Goal: Navigation & Orientation: Find specific page/section

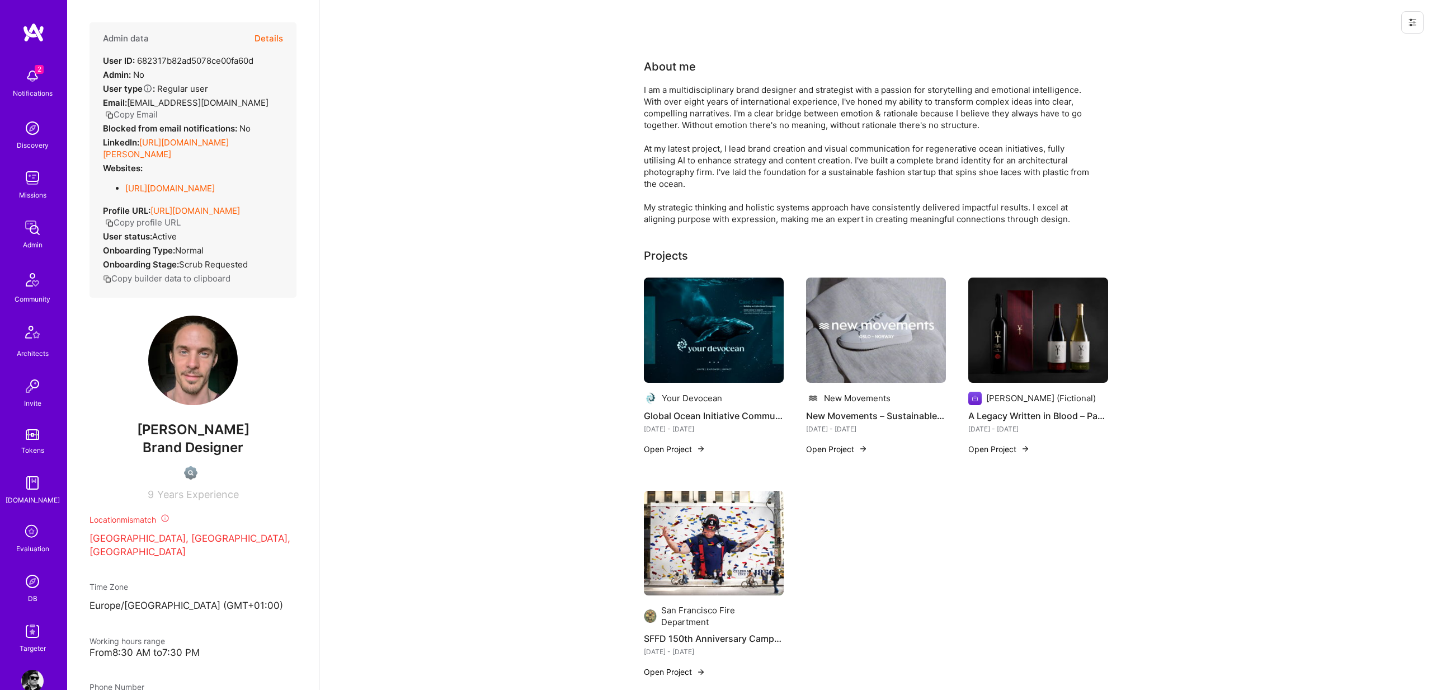
click at [742, 328] on img at bounding box center [714, 330] width 140 height 105
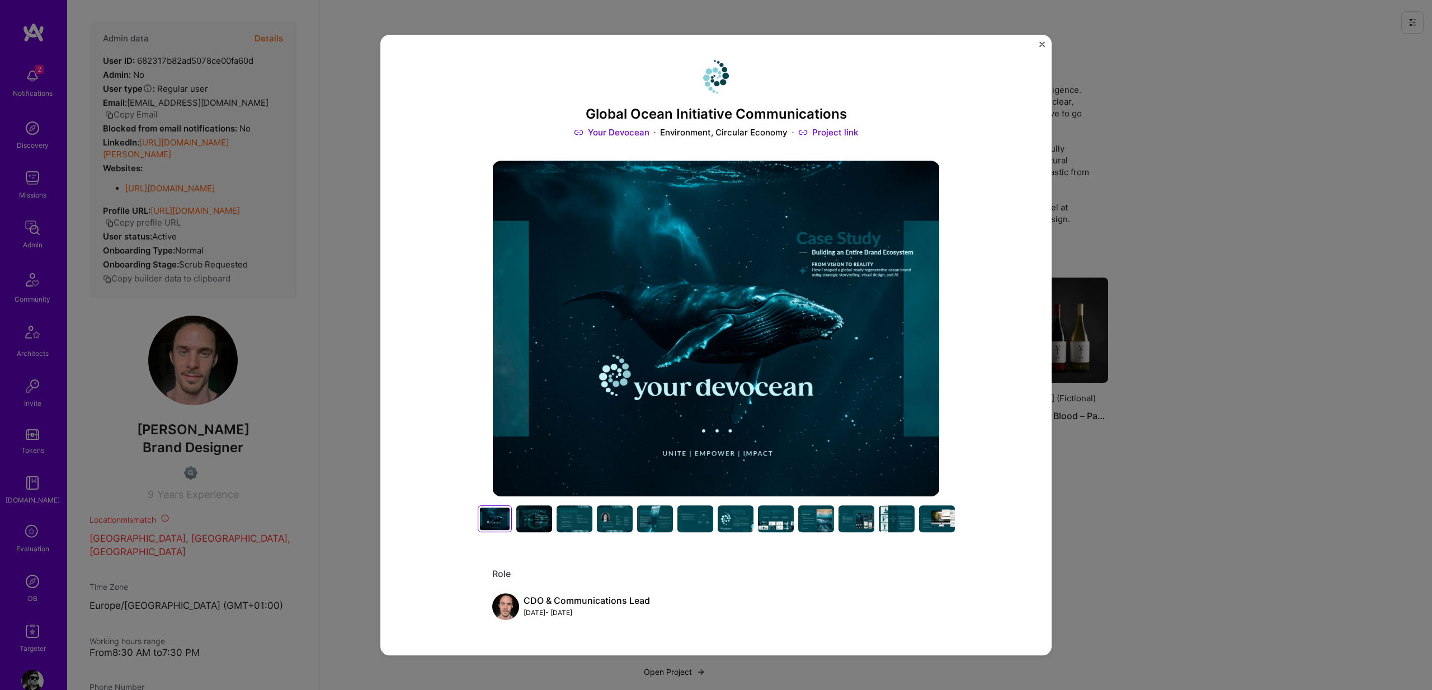
click at [736, 518] on div at bounding box center [736, 518] width 36 height 27
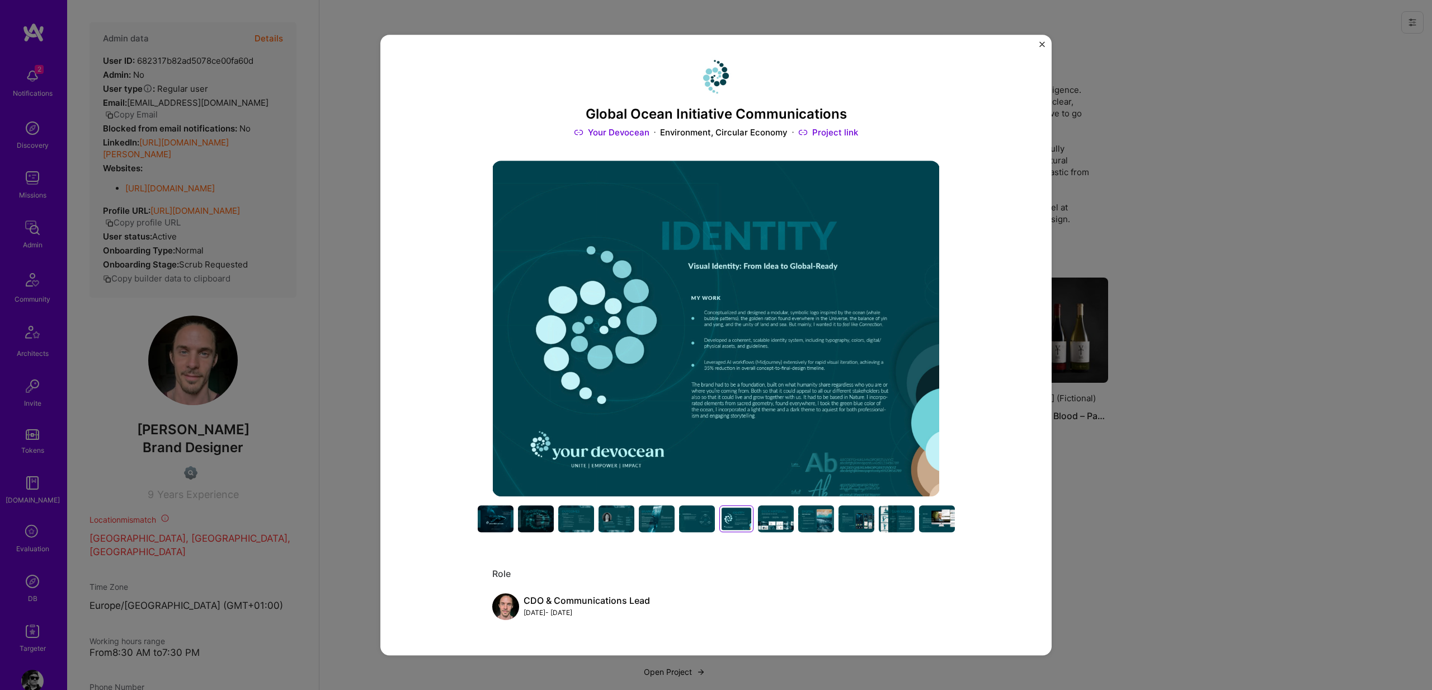
click at [774, 523] on div at bounding box center [776, 518] width 36 height 27
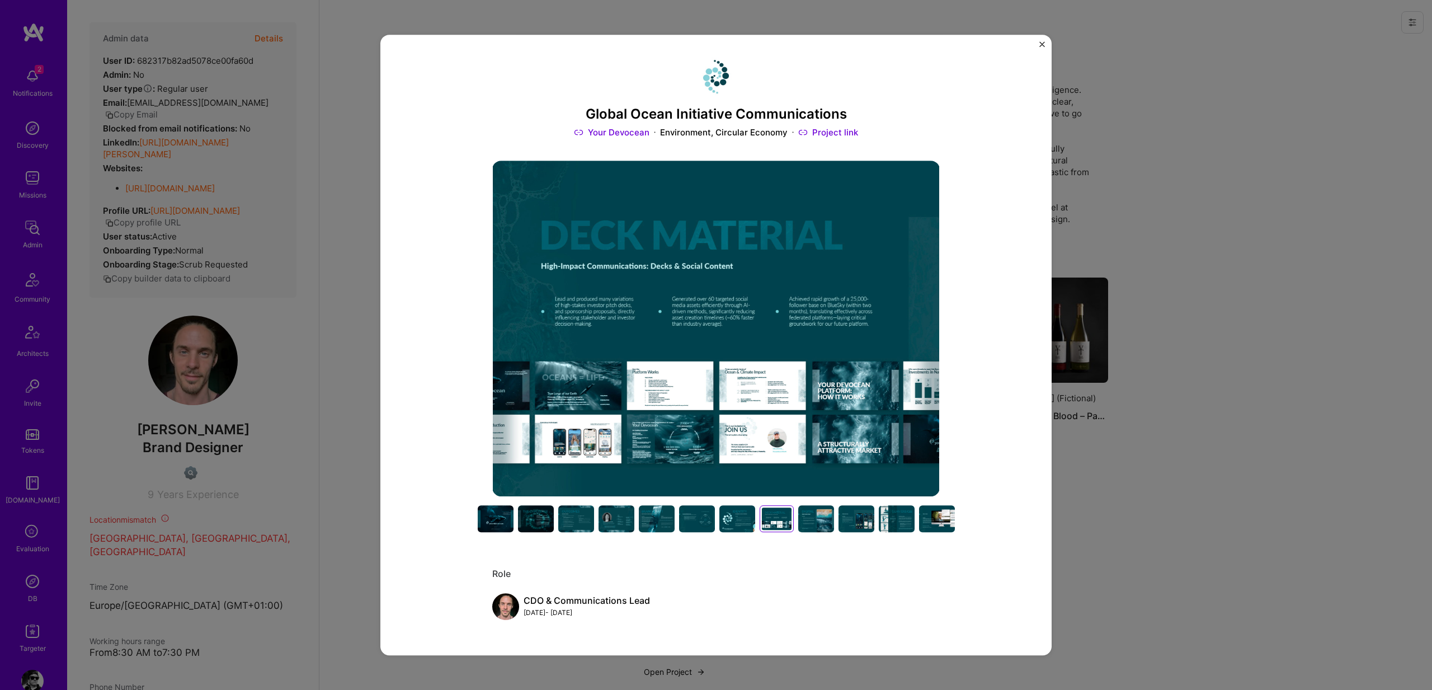
click at [825, 516] on div at bounding box center [816, 518] width 36 height 27
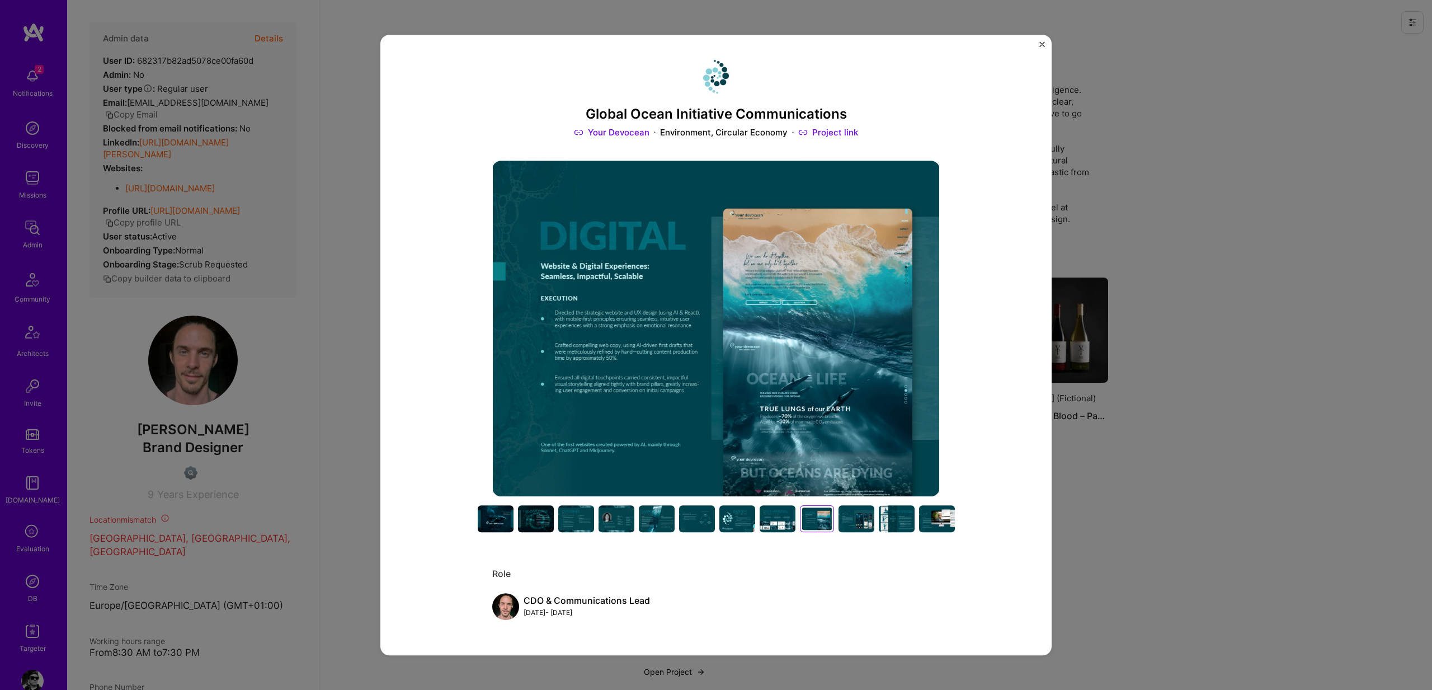
click at [1152, 497] on div "Global Ocean Initiative Communications Your Devocean Environment, Circular Econ…" at bounding box center [716, 345] width 1432 height 690
click at [1043, 43] on img "Close" at bounding box center [1043, 44] width 6 height 6
